Goal: Find specific page/section: Find specific page/section

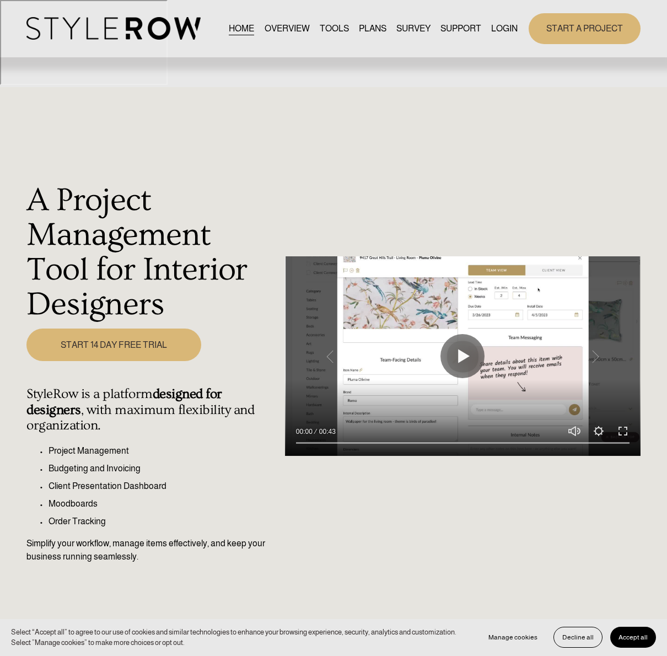
click at [495, 25] on link "LOGIN" at bounding box center [504, 28] width 26 height 15
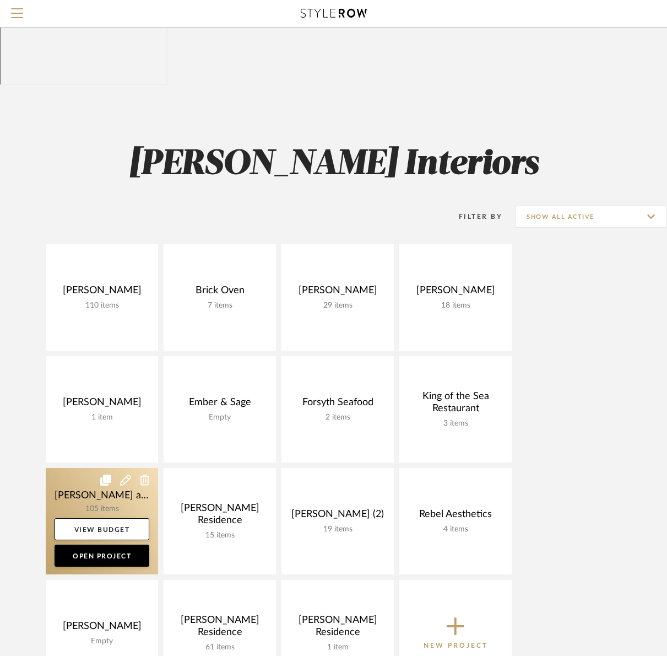
click at [116, 468] on link at bounding box center [102, 521] width 112 height 106
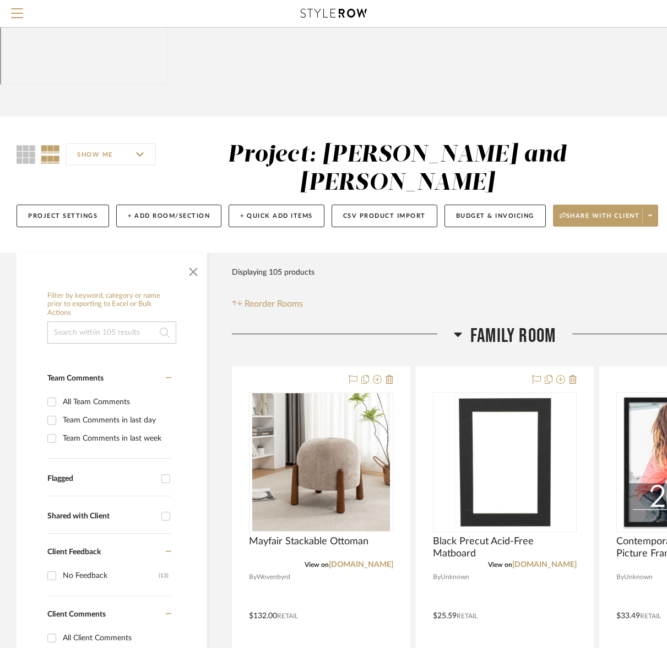
click at [0, 486] on html "Search by brands, products, categories, colors, or styles Hello, [PERSON_NAME] …" at bounding box center [333, 324] width 667 height 648
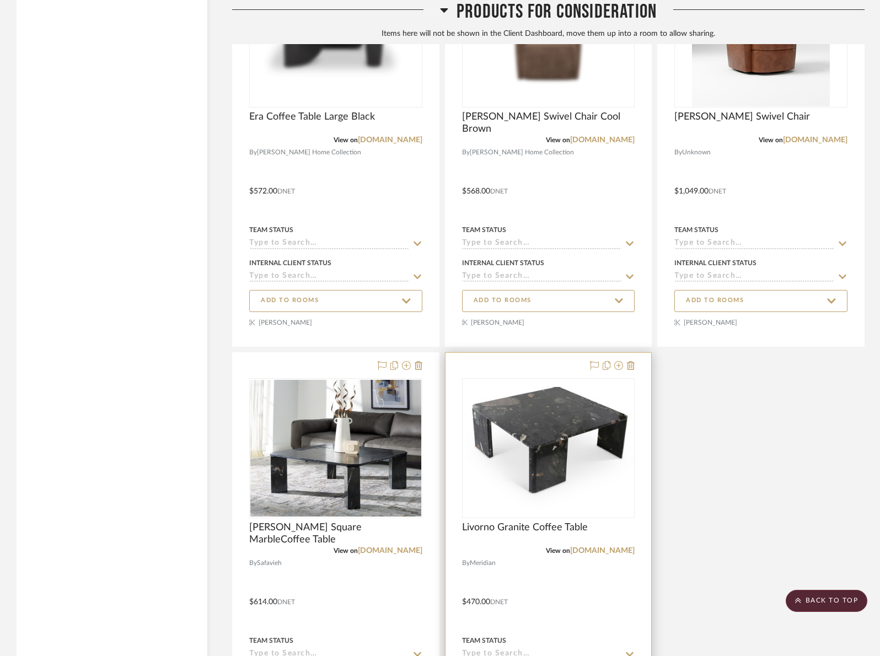
scroll to position [3591, 0]
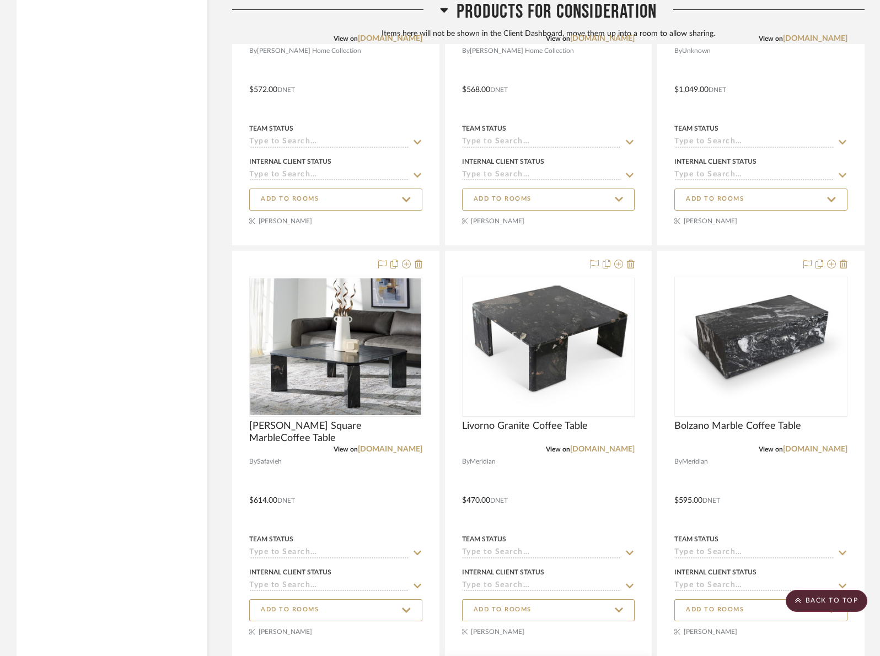
scroll to position [3593, 0]
